Goal: Task Accomplishment & Management: Manage account settings

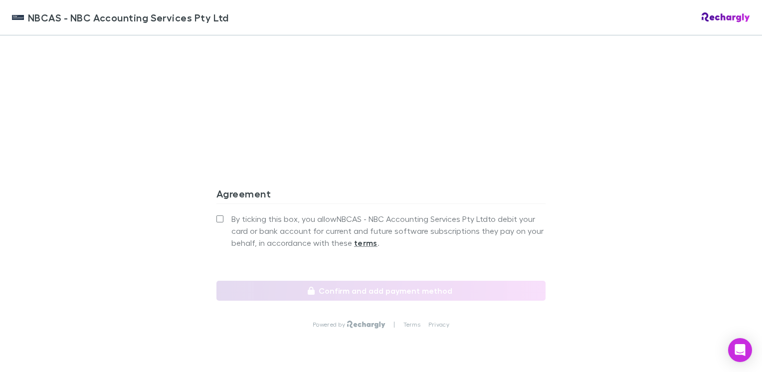
scroll to position [927, 0]
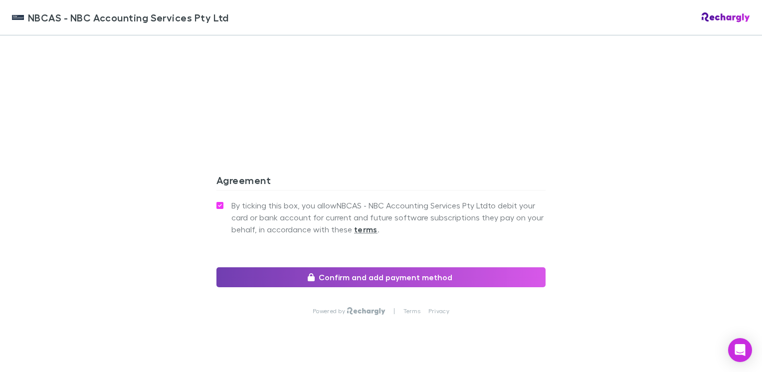
click at [375, 267] on button "Confirm and add payment method" at bounding box center [380, 277] width 329 height 20
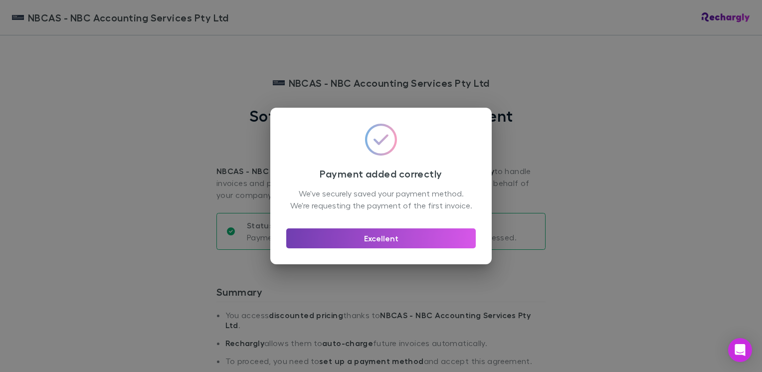
click at [389, 243] on button "Excellent" at bounding box center [381, 238] width 190 height 20
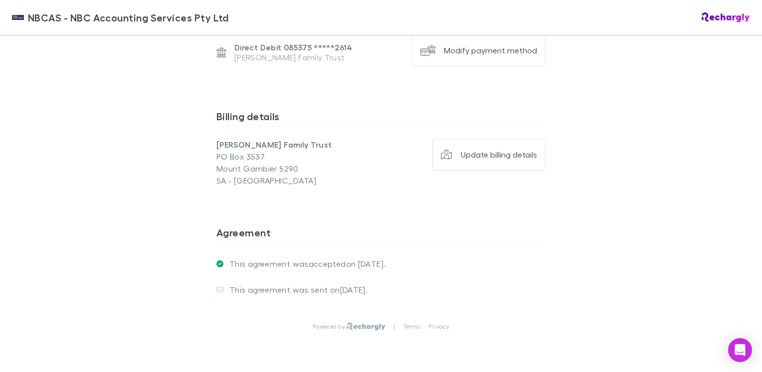
scroll to position [765, 0]
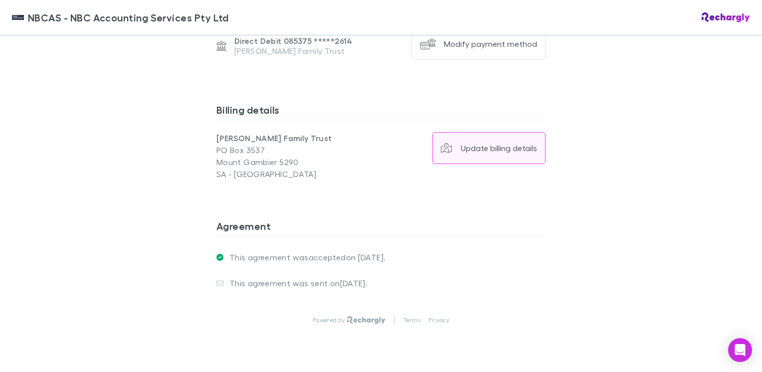
click at [453, 132] on button "Update billing details" at bounding box center [489, 148] width 114 height 32
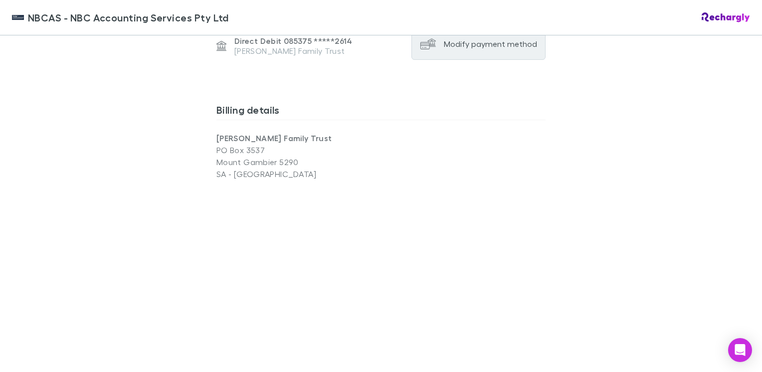
click at [172, 224] on div "NBCAS - NBC Accounting Services Pty Ltd NBCAS - NBC Accounting Services Pty Ltd…" at bounding box center [381, 186] width 762 height 372
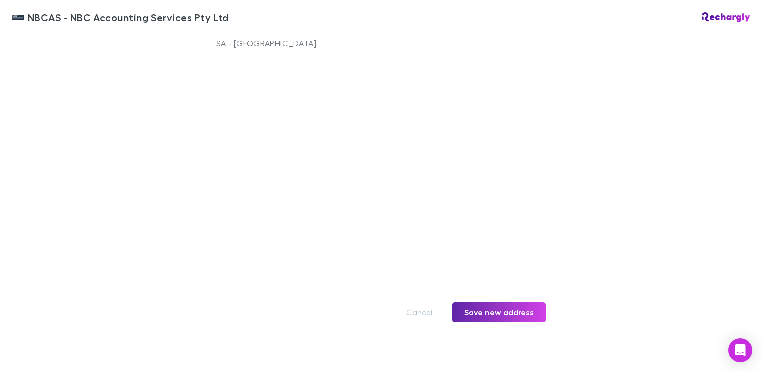
scroll to position [898, 0]
click at [497, 300] on button "Save new address" at bounding box center [498, 310] width 93 height 20
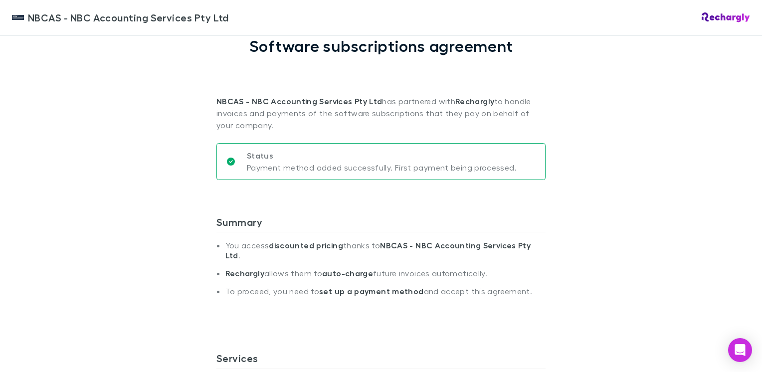
scroll to position [0, 0]
